Goal: Complete application form

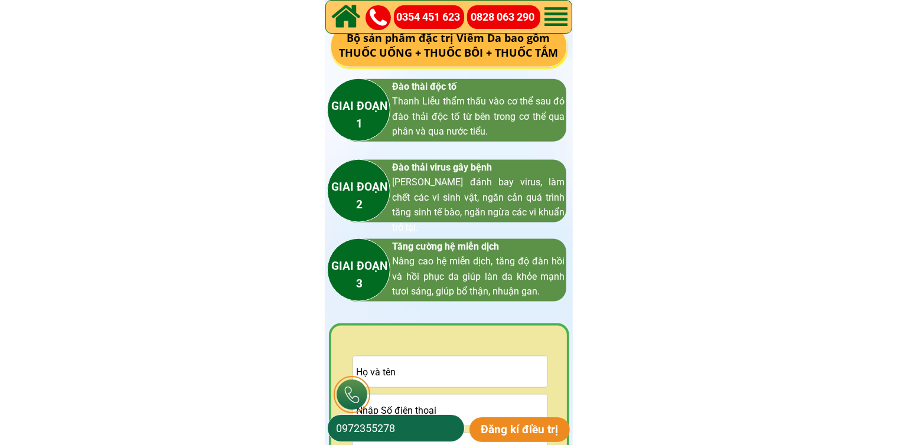
scroll to position [1712, 0]
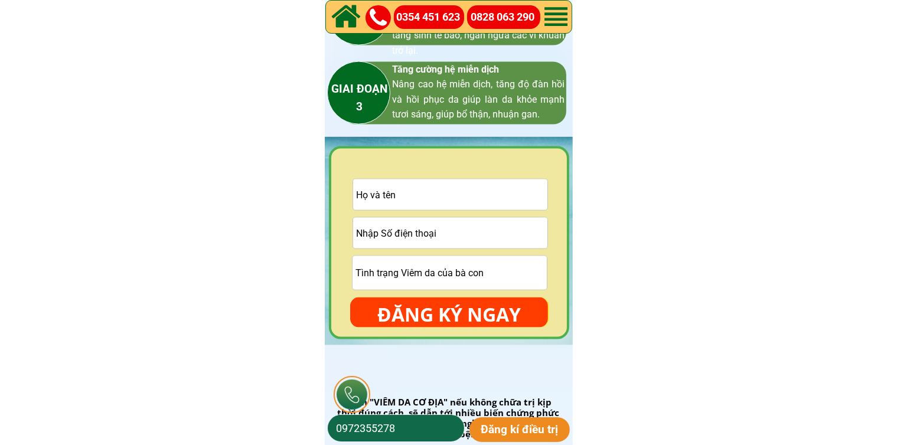
click at [470, 232] on input "tel" at bounding box center [450, 233] width 194 height 31
paste input "0359580678"
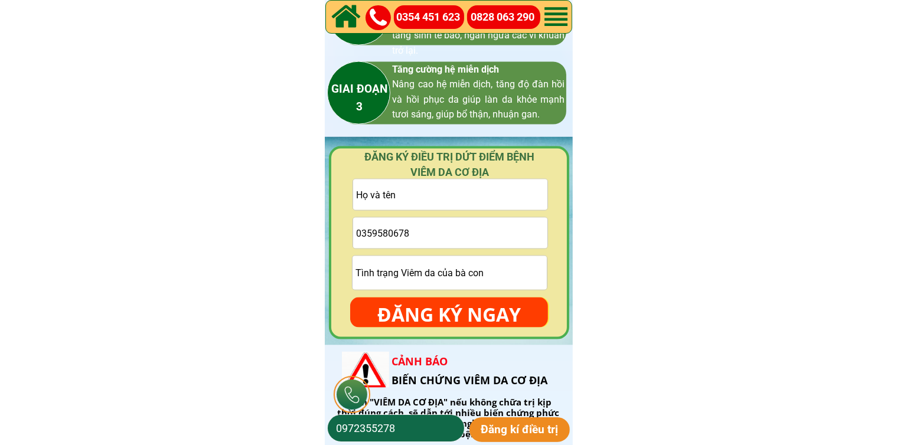
type input "0359580678"
click at [411, 196] on input "text" at bounding box center [450, 194] width 194 height 31
click at [411, 195] on input "text" at bounding box center [450, 194] width 194 height 31
paste input "Thư Lê"
type input "Thư Lê"
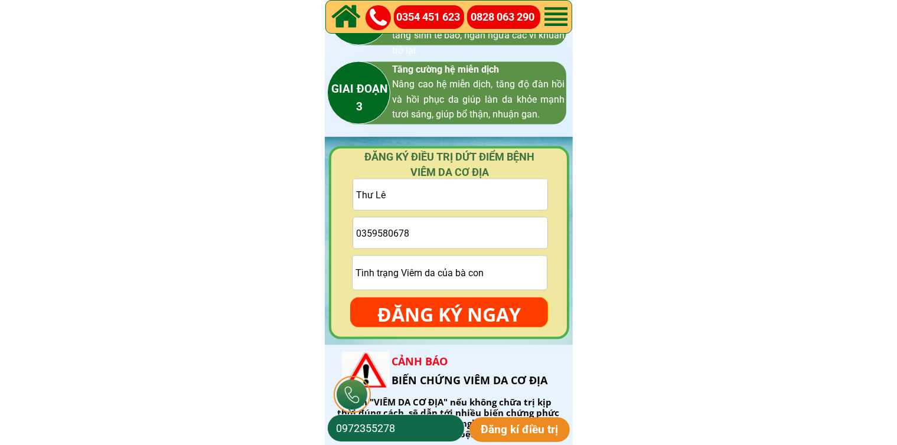
click at [400, 276] on input "text" at bounding box center [449, 273] width 194 height 34
type input "cmt"
click at [407, 307] on p "ĐĂNG KÝ NGAY" at bounding box center [449, 314] width 198 height 34
